Goal: Find specific page/section: Find specific page/section

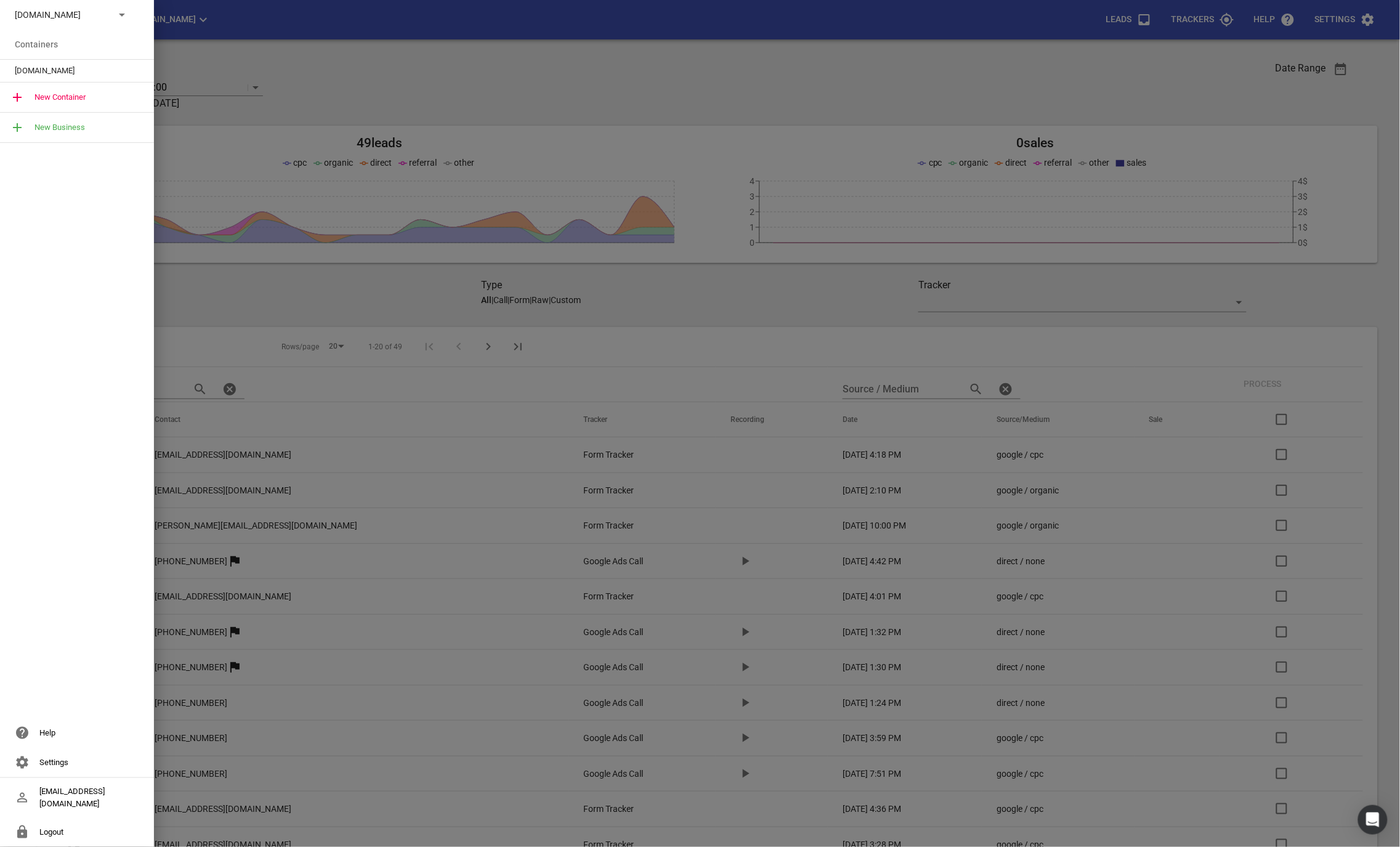
click at [98, 24] on div "Modernroofing.co.nz" at bounding box center [76, 15] width 154 height 29
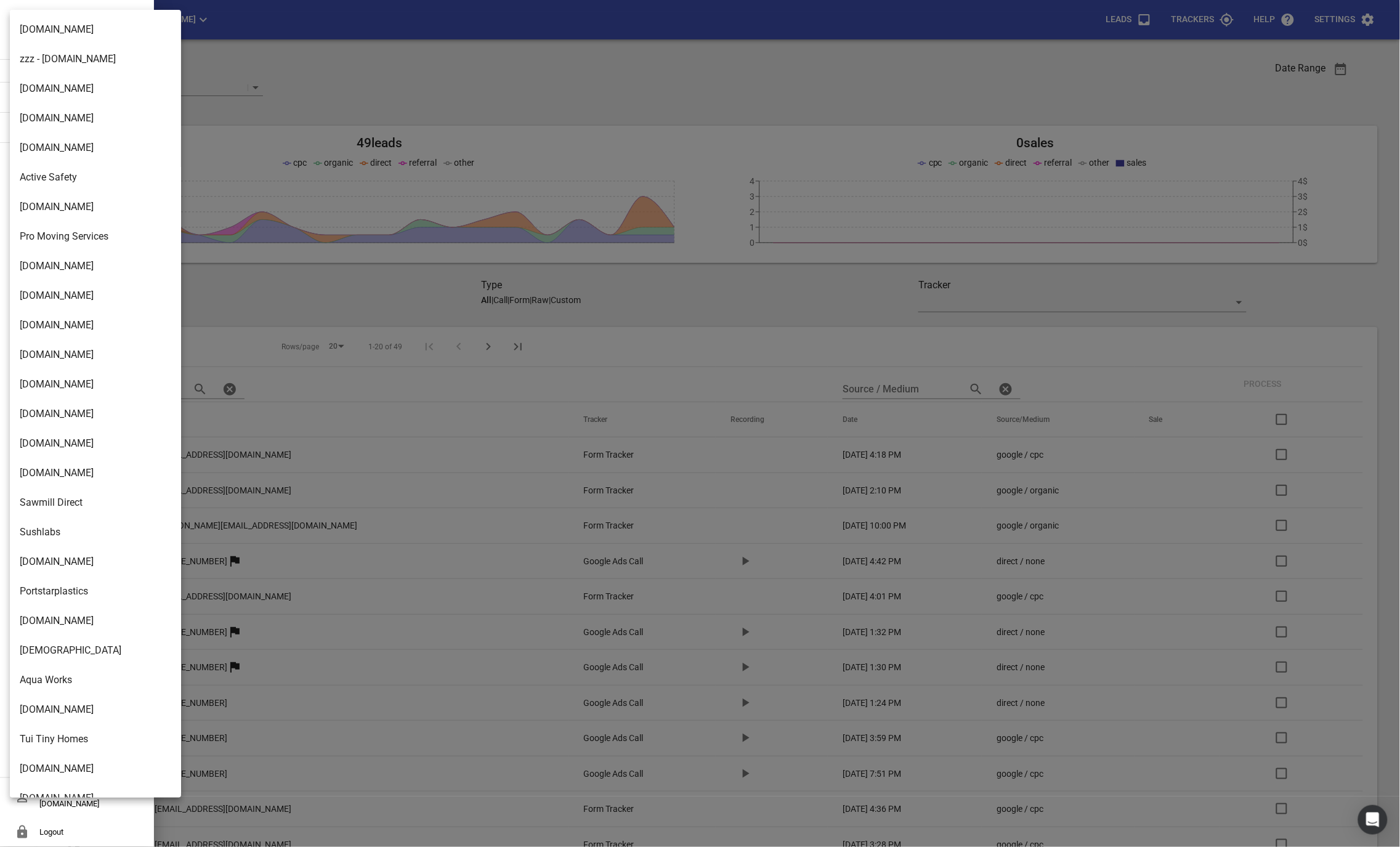
scroll to position [1763, 0]
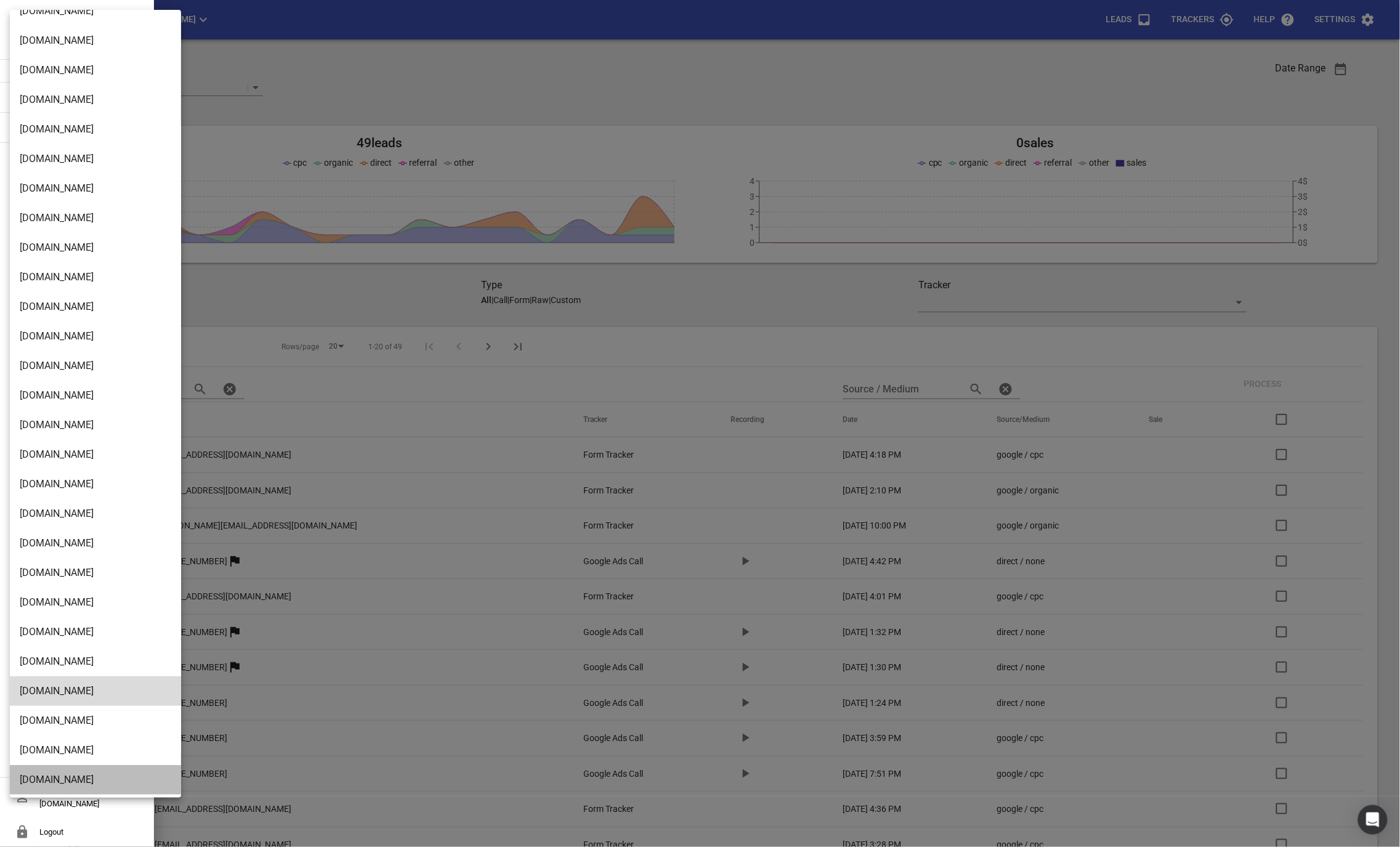
click at [55, 770] on li "[DOMAIN_NAME]" at bounding box center [96, 780] width 171 height 29
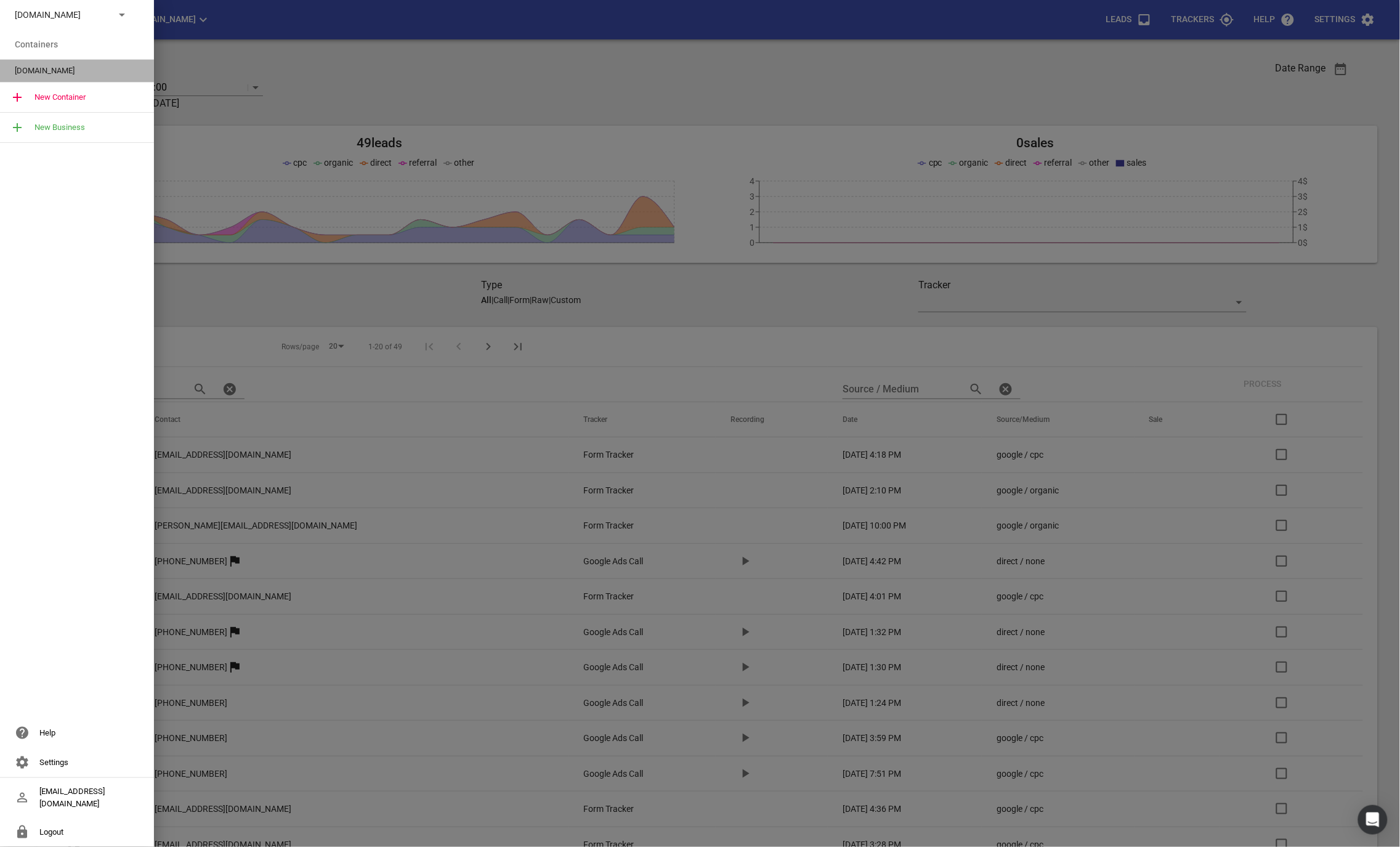
click at [51, 72] on span "[DOMAIN_NAME]" at bounding box center [72, 71] width 115 height 13
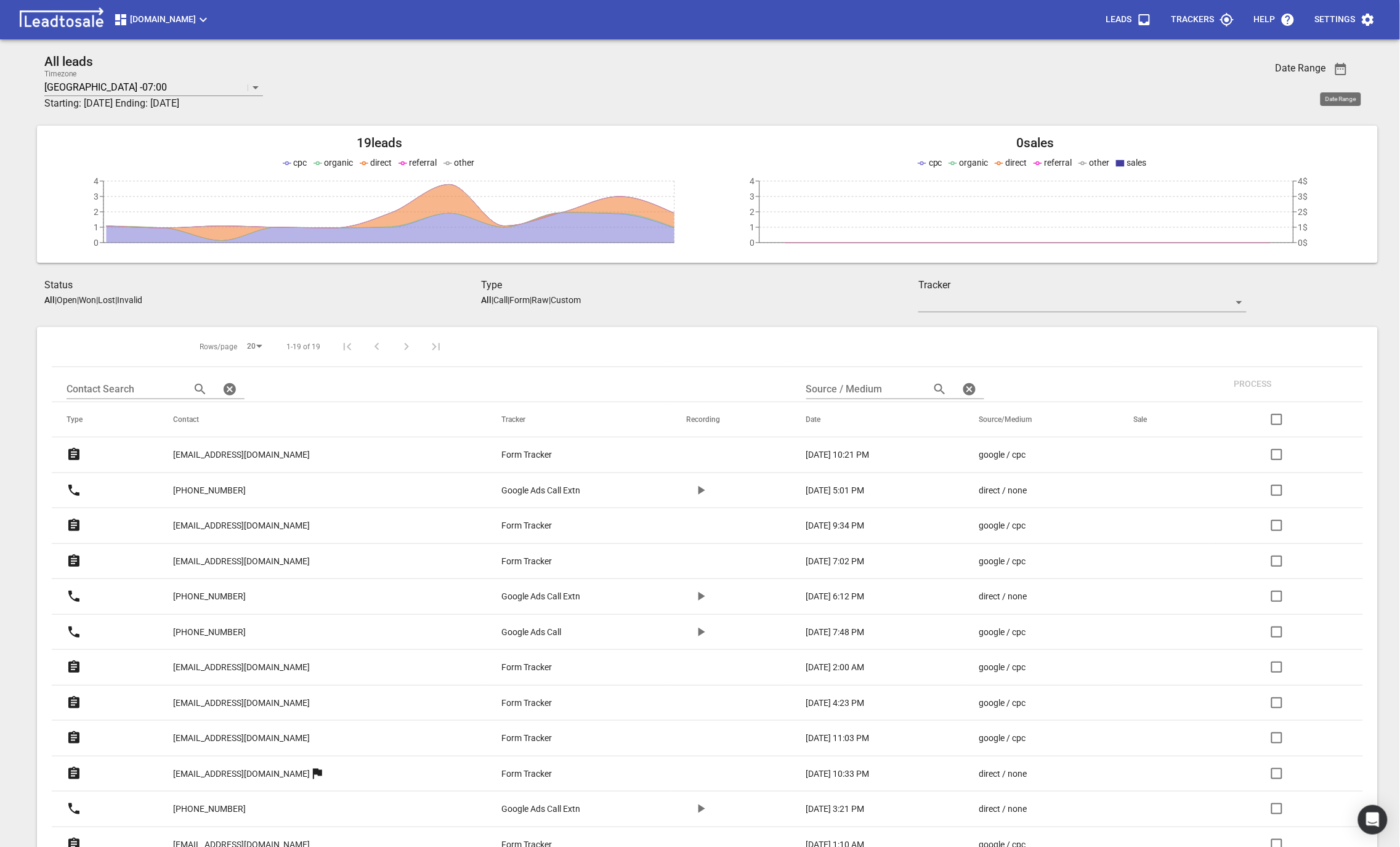
click at [1352, 68] on span "button" at bounding box center [1341, 69] width 29 height 15
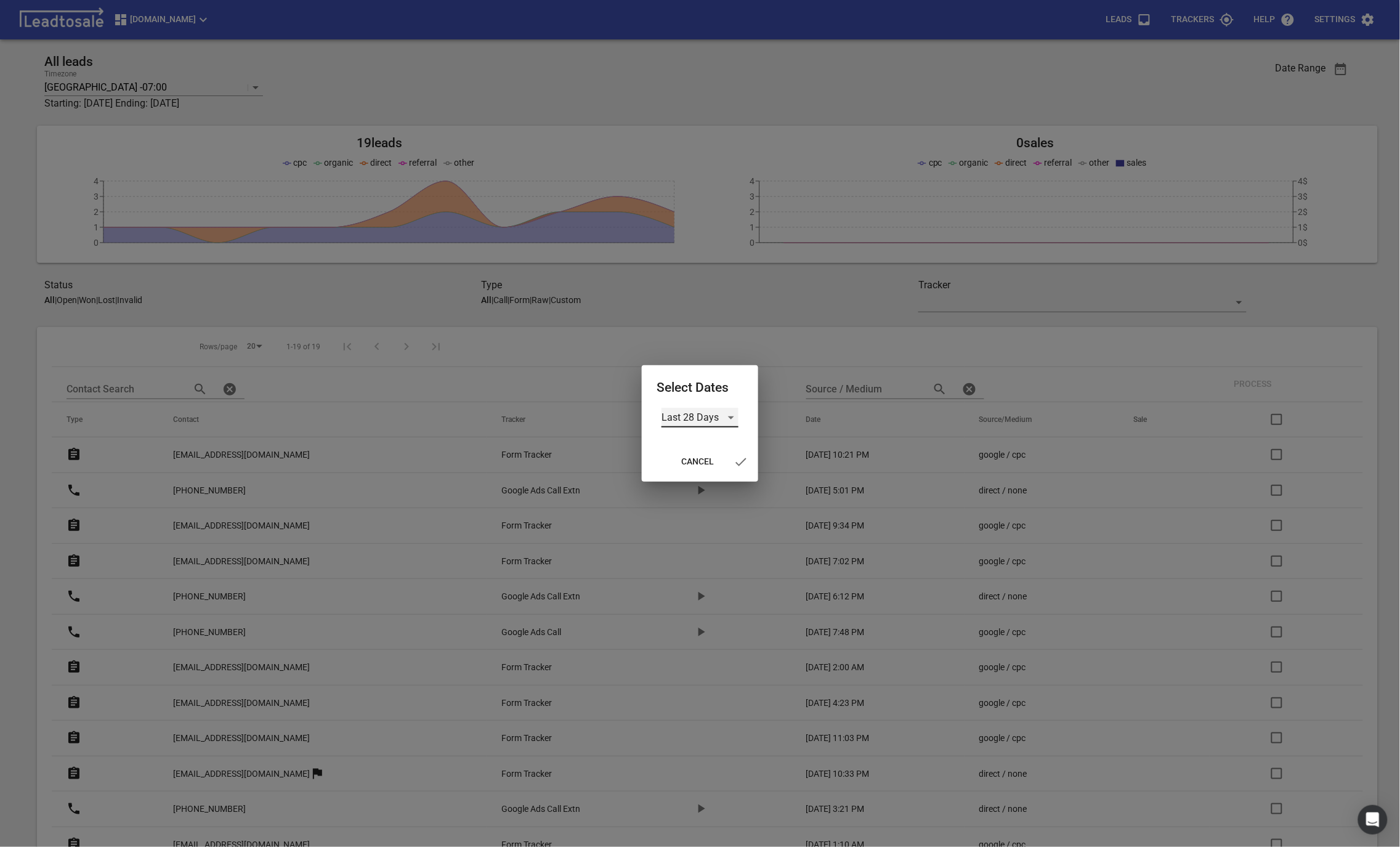
click at [723, 413] on div "Last 28 Days" at bounding box center [700, 418] width 77 height 20
click at [697, 470] on li "All Time" at bounding box center [700, 477] width 77 height 29
click at [737, 462] on icon "button" at bounding box center [733, 462] width 15 height 15
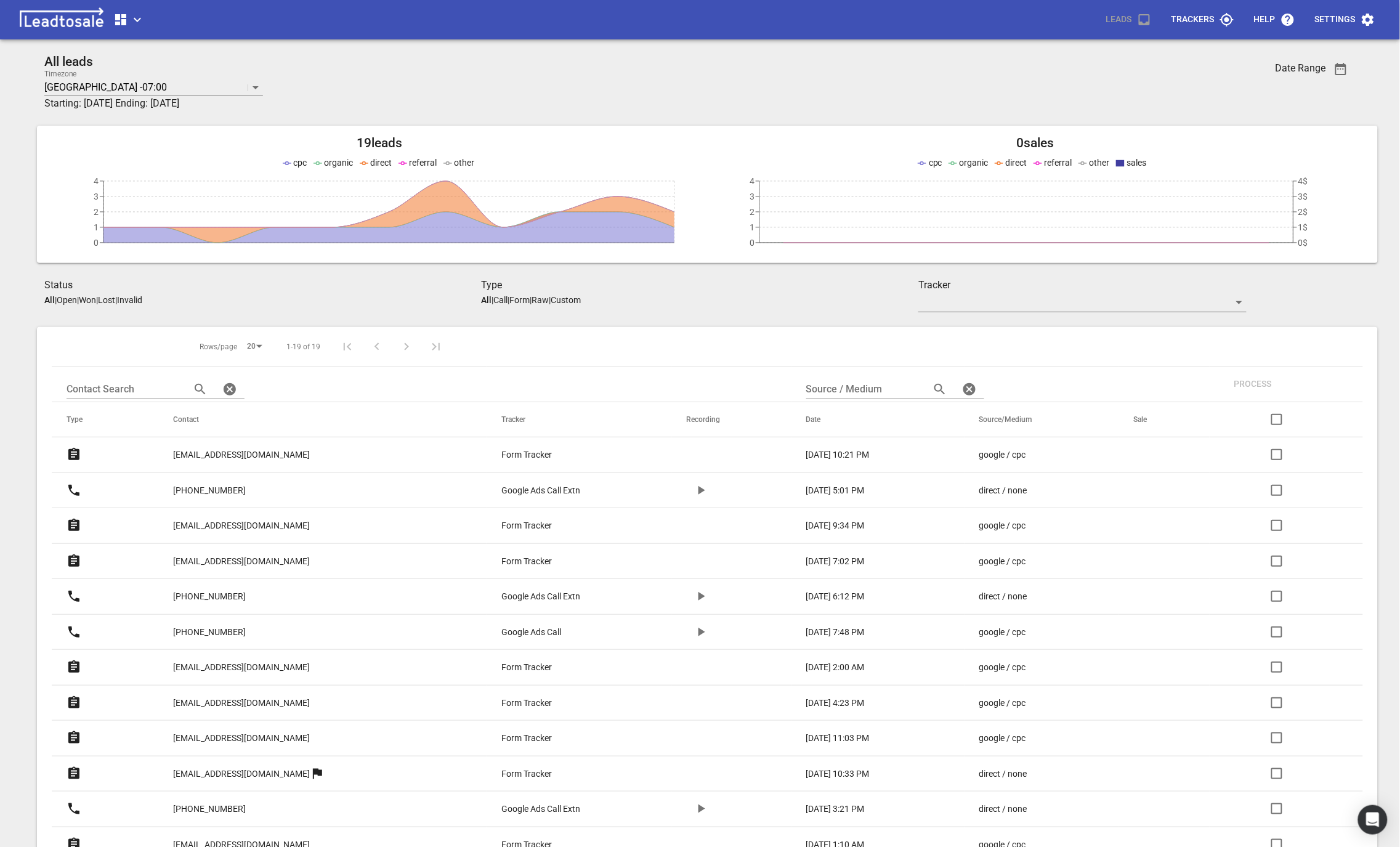
click at [218, 453] on p "[EMAIL_ADDRESS][DOMAIN_NAME]" at bounding box center [241, 455] width 136 height 13
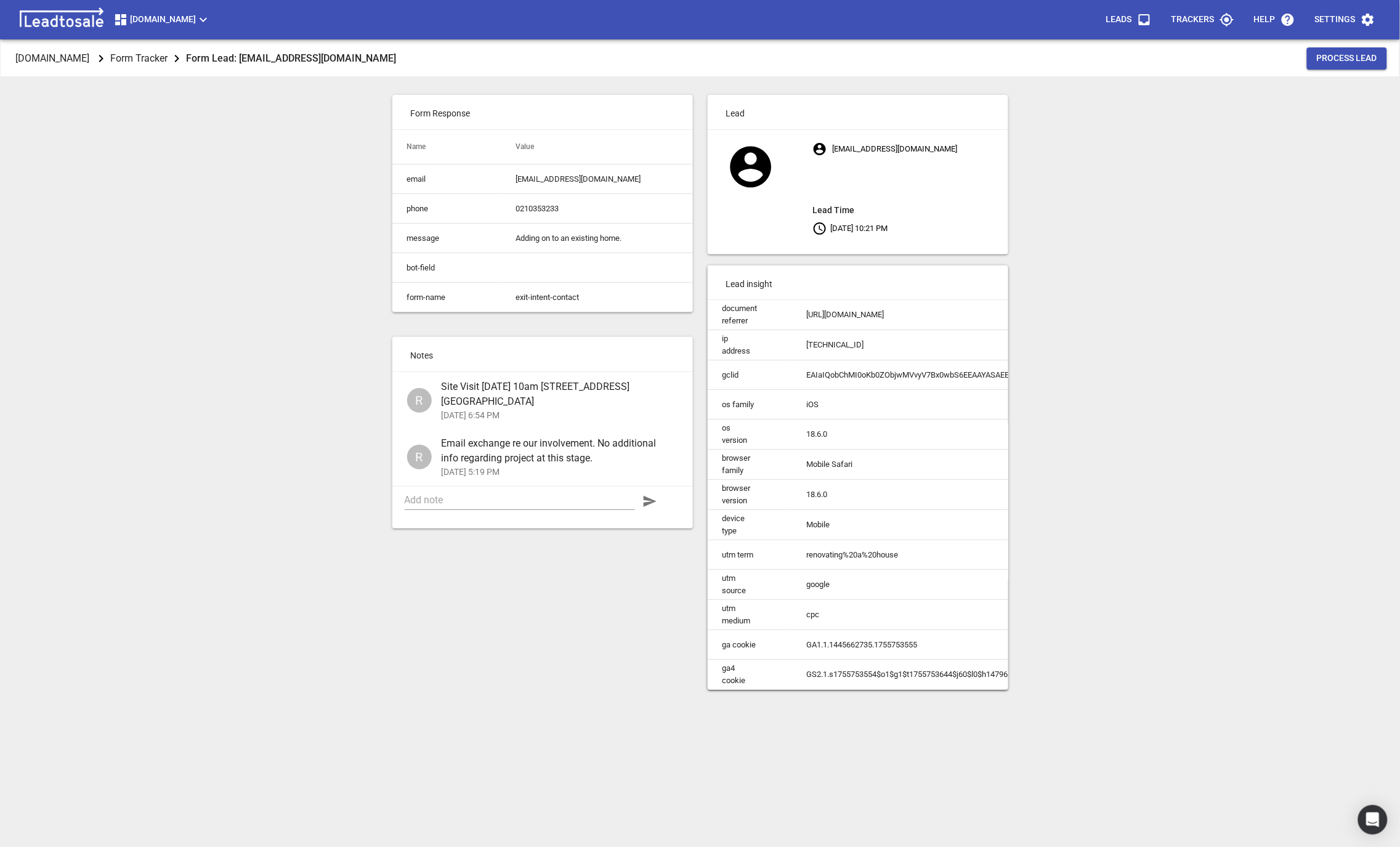
click at [218, 453] on div "Design2renovate.co.nz Form Tracker Form Lead: kimhitchens@hotmail.com Process L…" at bounding box center [700, 463] width 1390 height 847
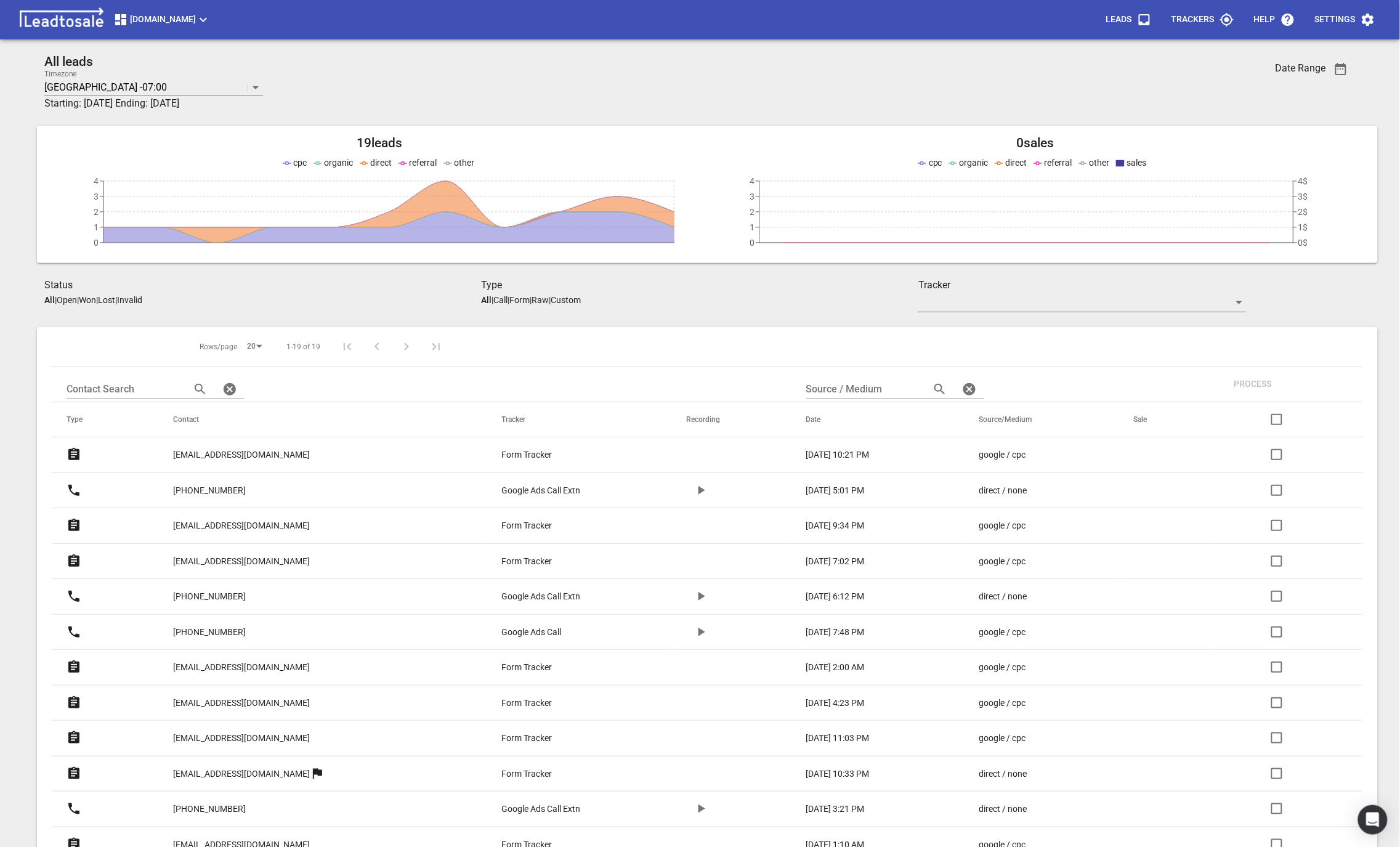
click at [199, 602] on p "[PHONE_NUMBER]" at bounding box center [209, 597] width 73 height 13
click at [197, 636] on p "[PHONE_NUMBER]" at bounding box center [209, 632] width 73 height 13
